Goal: Information Seeking & Learning: Understand process/instructions

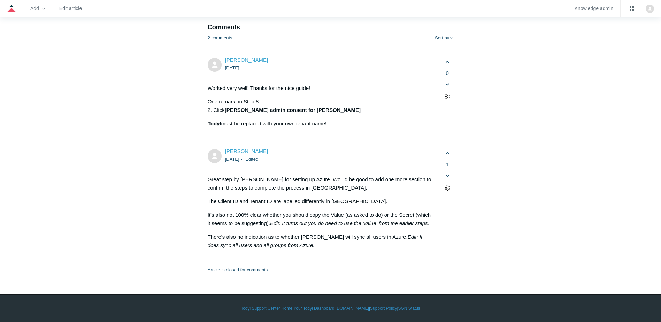
scroll to position [2789, 0]
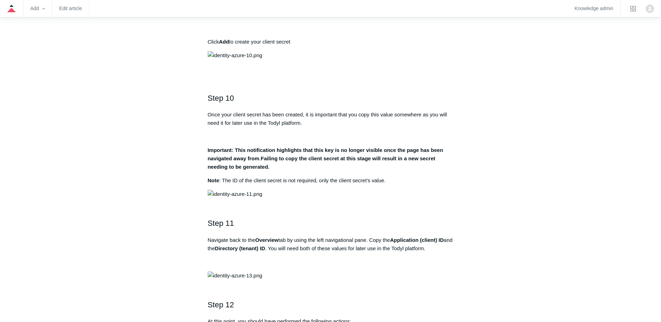
scroll to position [1394, 0]
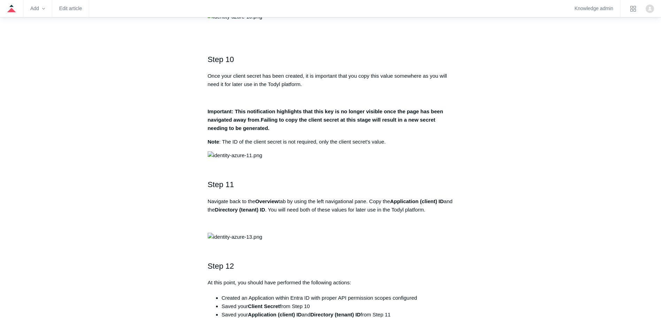
drag, startPoint x: 302, startPoint y: 150, endPoint x: 403, endPoint y: 152, distance: 100.8
drag, startPoint x: 403, startPoint y: 152, endPoint x: 301, endPoint y: 156, distance: 101.9
drag, startPoint x: 320, startPoint y: 155, endPoint x: 367, endPoint y: 154, distance: 47.1
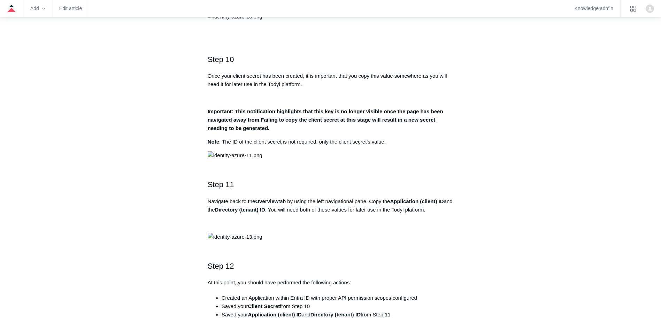
drag, startPoint x: 321, startPoint y: 151, endPoint x: 371, endPoint y: 151, distance: 49.2
drag, startPoint x: 371, startPoint y: 151, endPoint x: 299, endPoint y: 152, distance: 71.5
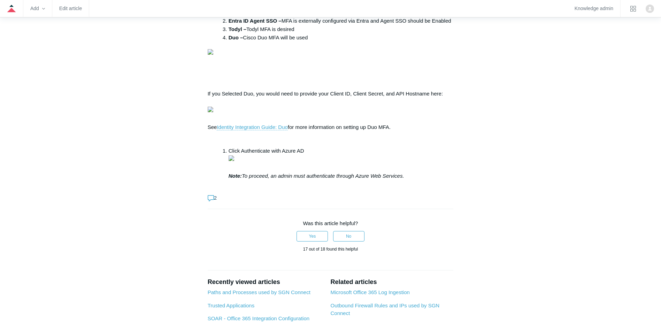
scroll to position [2266, 0]
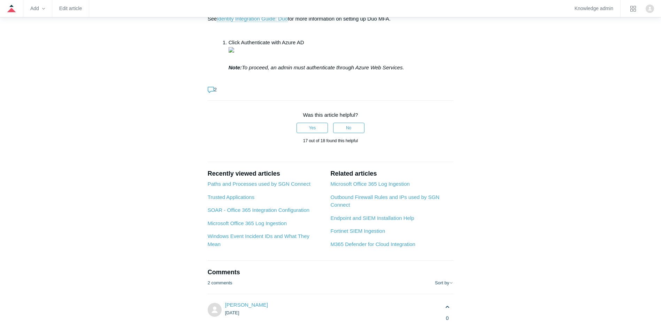
drag, startPoint x: 204, startPoint y: 103, endPoint x: 321, endPoint y: 119, distance: 118.9
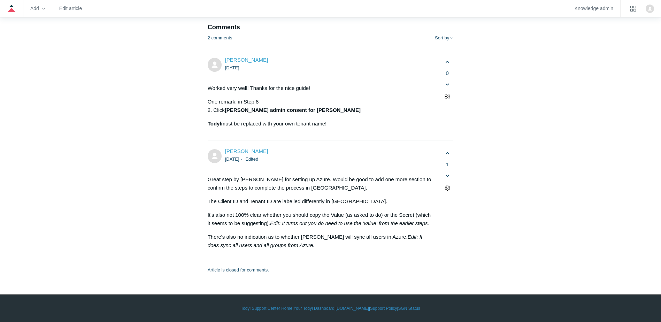
scroll to position [3486, 0]
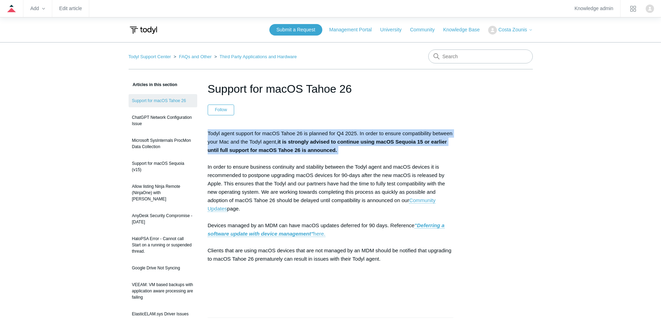
drag, startPoint x: 237, startPoint y: 137, endPoint x: 366, endPoint y: 156, distance: 130.3
click at [366, 156] on article "Support for macOS Tahoe 26 Follow Not yet followed by anyone Todyl agent suppor…" at bounding box center [330, 302] width 267 height 442
click at [366, 156] on p "Todyl agent support for macOS Tahoe 26 is planned for Q4 2025. In order to ensu…" at bounding box center [331, 212] width 246 height 167
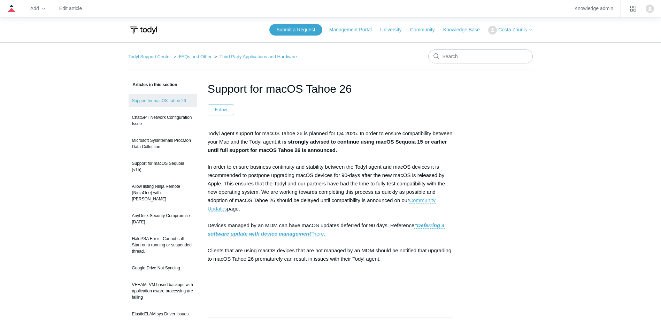
drag, startPoint x: 400, startPoint y: 144, endPoint x: 411, endPoint y: 150, distance: 13.0
click at [411, 150] on p "Todyl agent support for macOS Tahoe 26 is planned for Q4 2025. In order to ensu…" at bounding box center [331, 212] width 246 height 167
drag, startPoint x: 411, startPoint y: 150, endPoint x: 378, endPoint y: 148, distance: 33.9
click at [378, 148] on p "Todyl agent support for macOS Tahoe 26 is planned for Q4 2025. In order to ensu…" at bounding box center [331, 212] width 246 height 167
drag, startPoint x: 375, startPoint y: 151, endPoint x: 211, endPoint y: 128, distance: 165.9
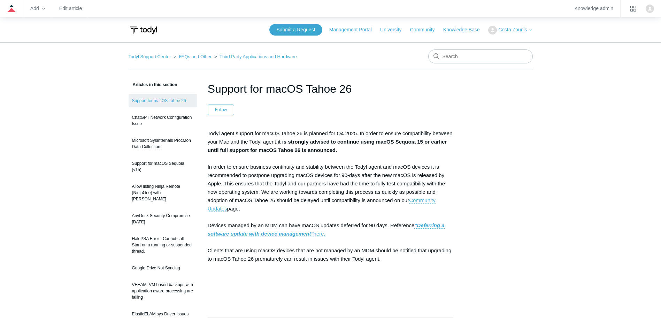
click at [211, 128] on article "Support for macOS Tahoe 26 Follow Not yet followed by anyone Todyl agent suppor…" at bounding box center [330, 302] width 267 height 442
click at [341, 139] on strong "it is strongly advised to continue using macOS Sequoia 15 or earlier until full…" at bounding box center [327, 146] width 239 height 14
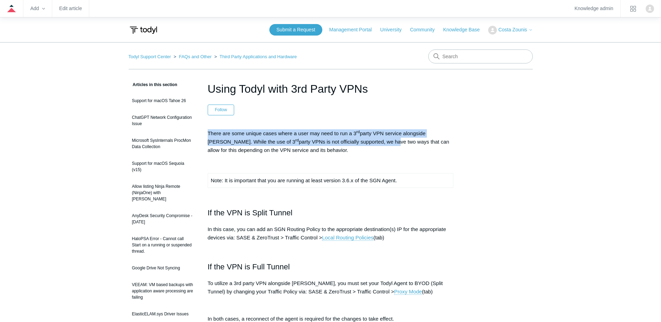
drag, startPoint x: 206, startPoint y: 132, endPoint x: 354, endPoint y: 145, distance: 148.7
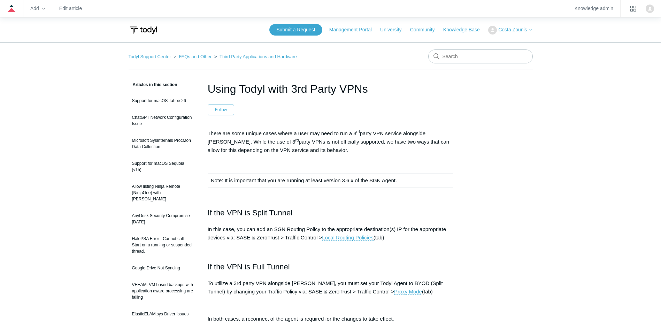
drag, startPoint x: 354, startPoint y: 145, endPoint x: 340, endPoint y: 149, distance: 14.3
click at [340, 149] on p "There are some unique cases where a user may need to run a 3 rd party VPN servi…" at bounding box center [331, 141] width 246 height 25
drag, startPoint x: 352, startPoint y: 149, endPoint x: 205, endPoint y: 134, distance: 148.6
drag, startPoint x: 205, startPoint y: 134, endPoint x: 243, endPoint y: 135, distance: 38.7
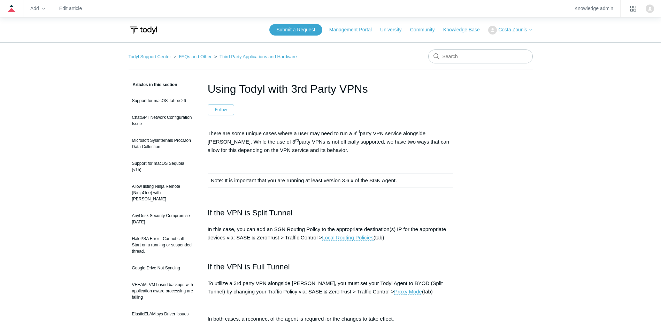
copy p "There are some unique cases where a user may need to run a 3 rd party VPN servi…"
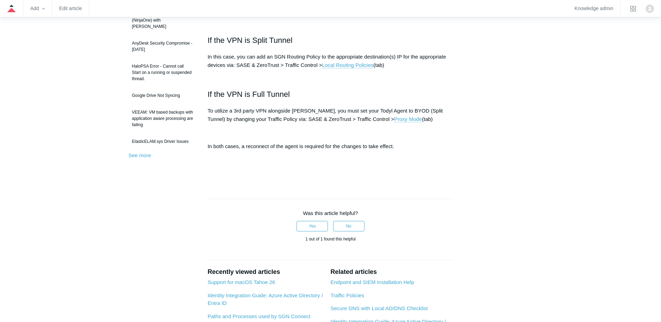
scroll to position [174, 0]
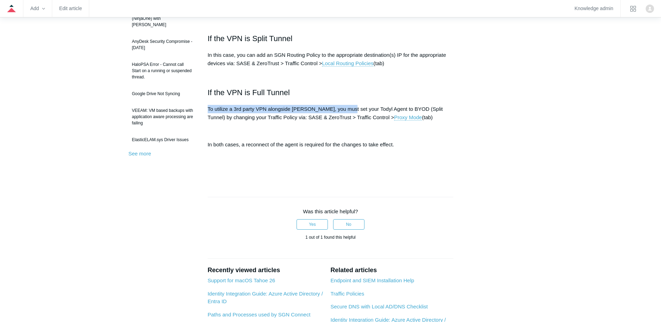
drag, startPoint x: 203, startPoint y: 106, endPoint x: 344, endPoint y: 109, distance: 141.6
click at [344, 109] on article "Using Todyl with 3rd Party VPNs Follow Not yet followed by anyone There are som…" at bounding box center [330, 154] width 267 height 496
drag, startPoint x: 344, startPoint y: 109, endPoint x: 246, endPoint y: 140, distance: 103.2
click at [269, 143] on p "In both cases, a reconnect of the agent is required for the changes to take eff…" at bounding box center [331, 144] width 246 height 8
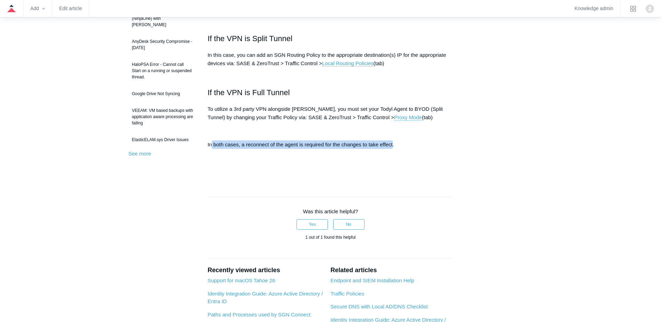
drag, startPoint x: 211, startPoint y: 140, endPoint x: 392, endPoint y: 140, distance: 180.9
click at [392, 140] on div "There are some unique cases where a user may need to run a 3 rd party VPN servi…" at bounding box center [331, 65] width 246 height 221
drag, startPoint x: 392, startPoint y: 140, endPoint x: 438, endPoint y: 149, distance: 46.6
click at [438, 150] on div "There are some unique cases where a user may need to run a 3 rd party VPN servi…" at bounding box center [331, 65] width 246 height 221
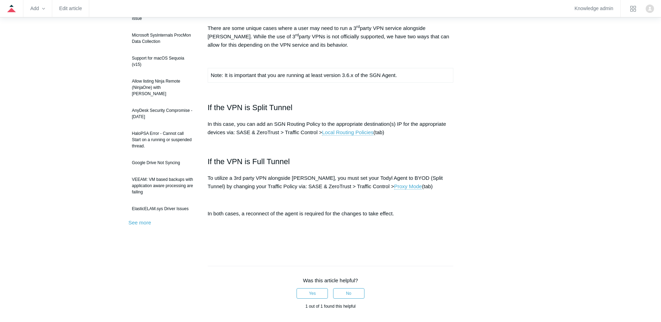
scroll to position [105, 0]
drag, startPoint x: 206, startPoint y: 107, endPoint x: 423, endPoint y: 129, distance: 218.3
click at [423, 129] on article "Using Todyl with 3rd Party VPNs Follow Not yet followed by anyone There are som…" at bounding box center [330, 224] width 267 height 496
copy div "If the VPN is Split Tunnel In this case, you can add an SGN Routing Policy to t…"
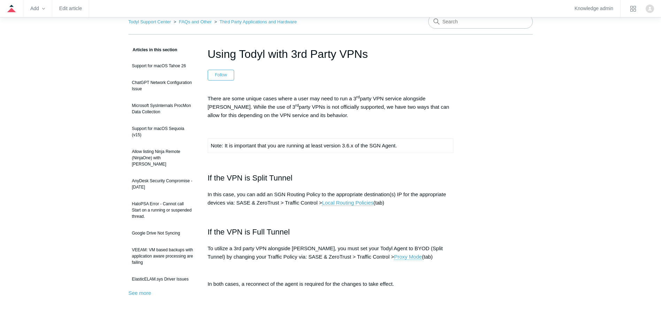
click at [335, 167] on div "There are some unique cases where a user may need to run a 3 rd party VPN servi…" at bounding box center [331, 204] width 246 height 221
